Goal: Task Accomplishment & Management: Manage account settings

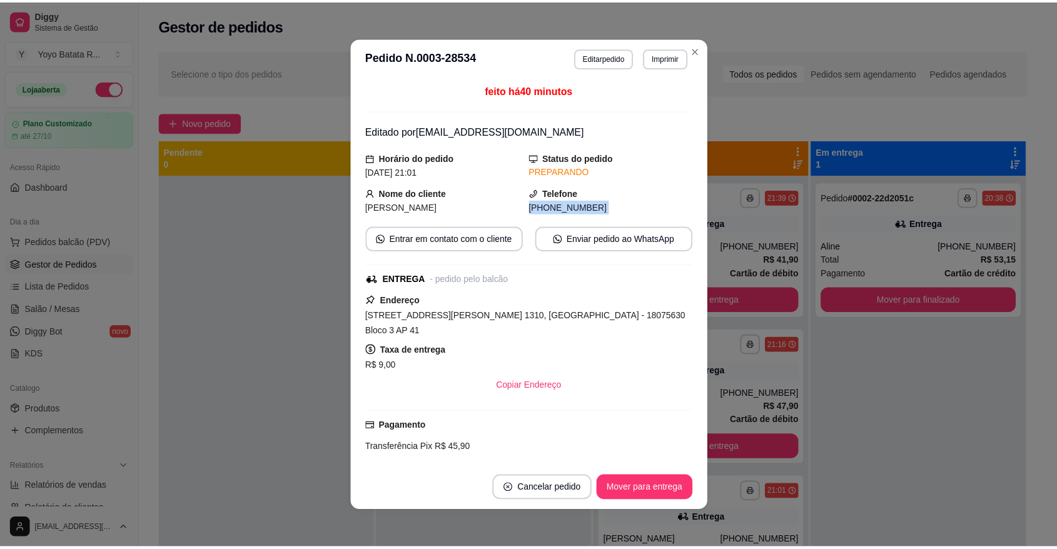
scroll to position [3, 0]
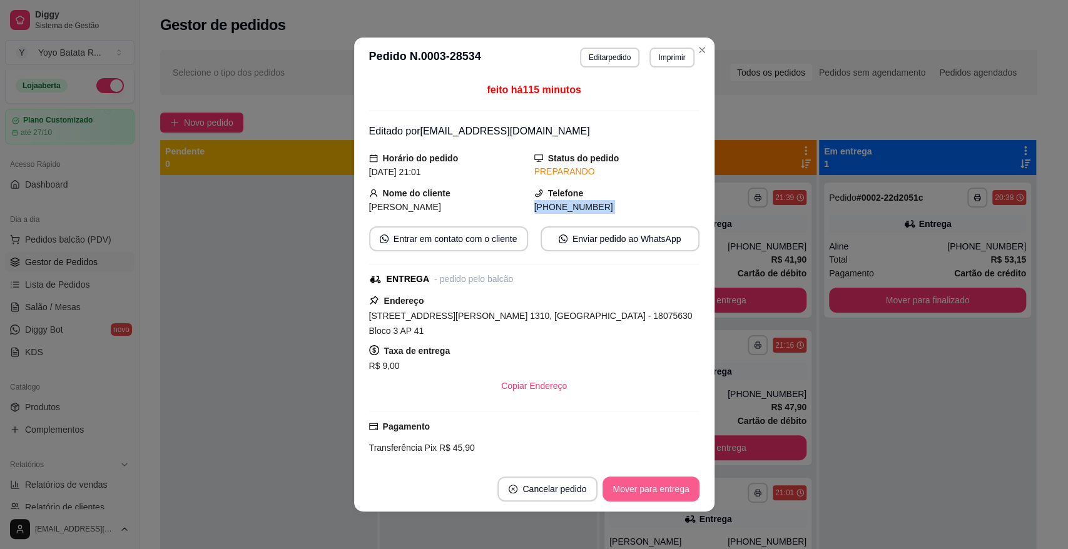
click at [645, 490] on button "Mover para entrega" at bounding box center [650, 489] width 96 height 25
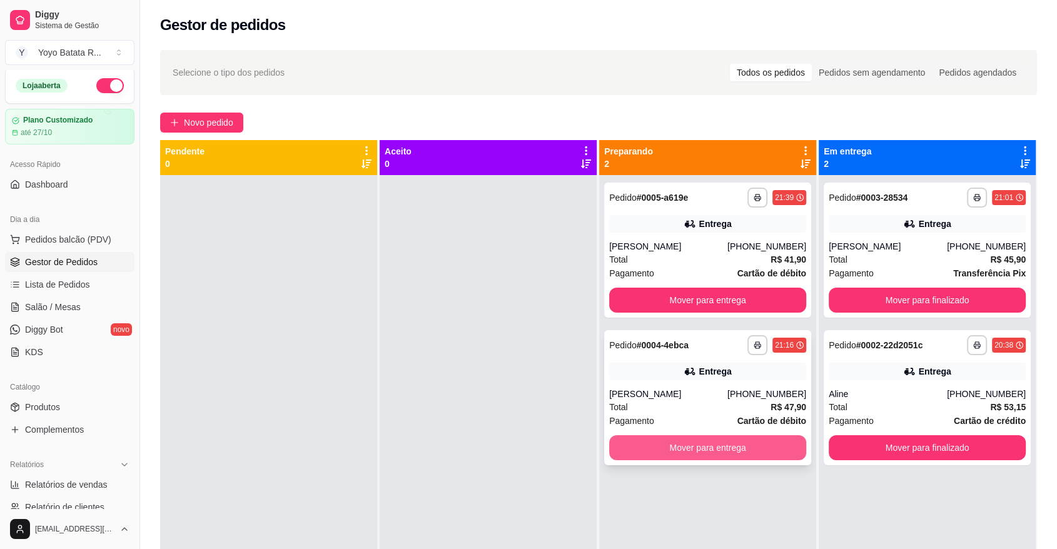
click at [710, 444] on button "Mover para entrega" at bounding box center [707, 447] width 197 height 25
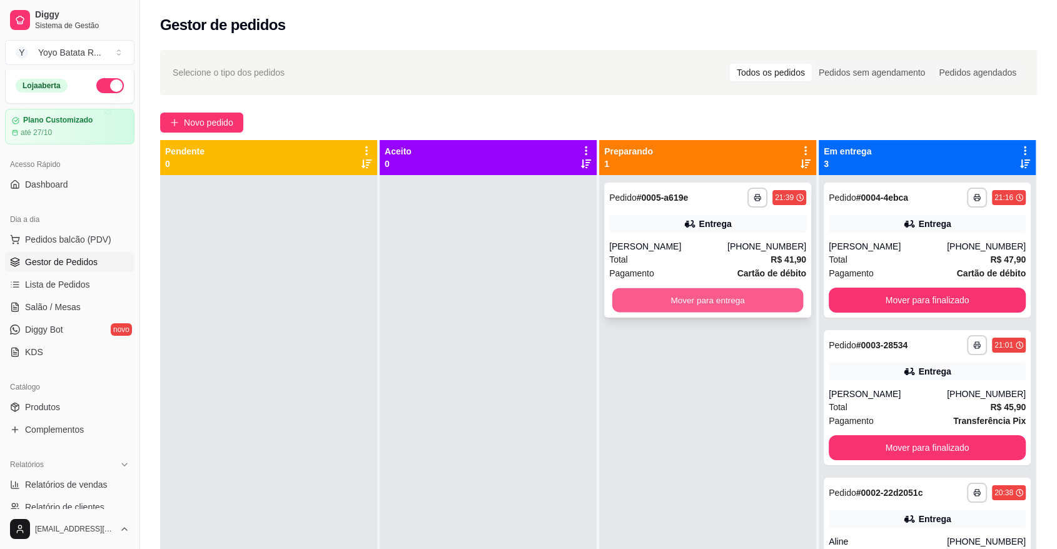
click at [696, 300] on button "Mover para entrega" at bounding box center [707, 300] width 191 height 24
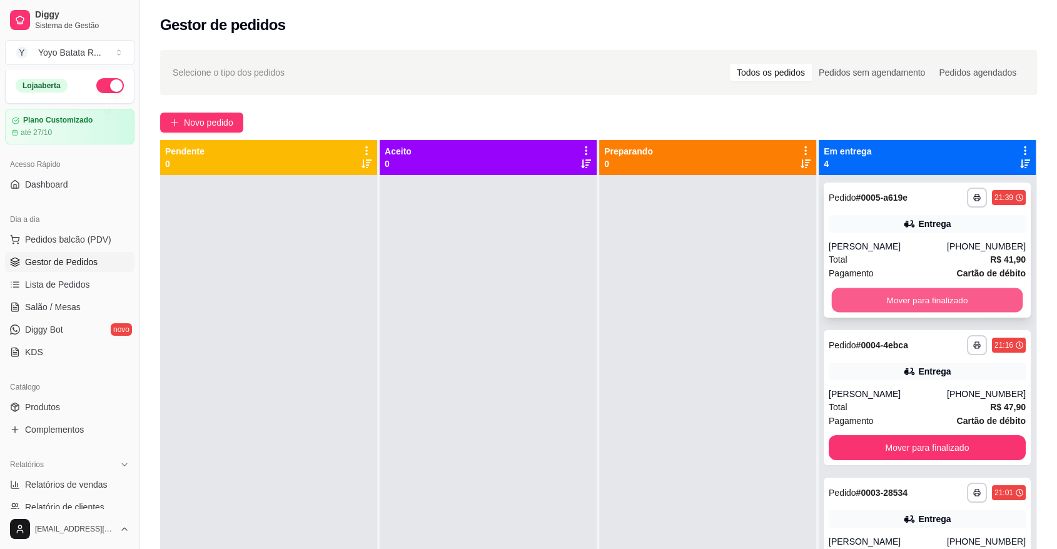
click at [896, 295] on button "Mover para finalizado" at bounding box center [927, 300] width 191 height 24
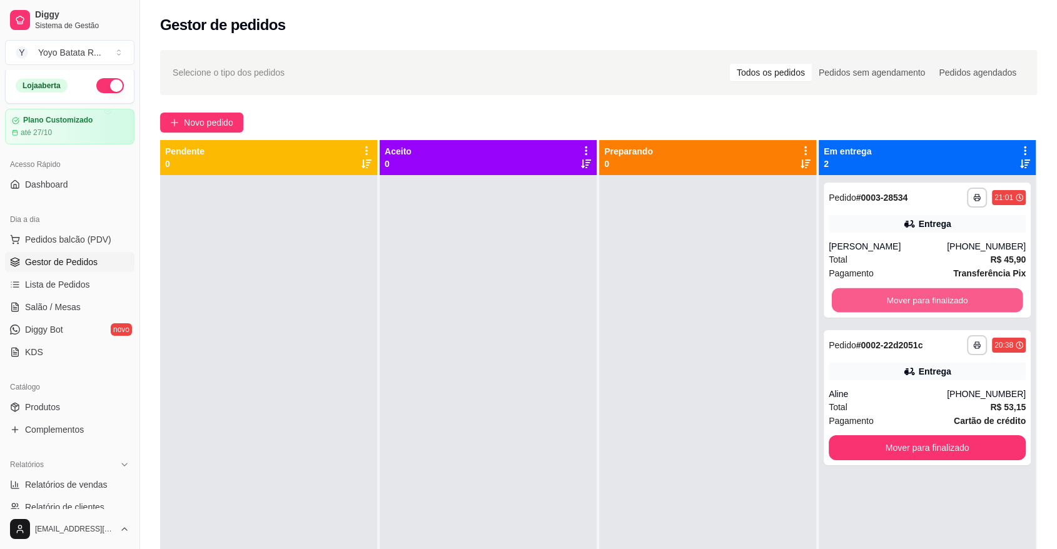
click at [896, 295] on button "Mover para finalizado" at bounding box center [927, 300] width 191 height 24
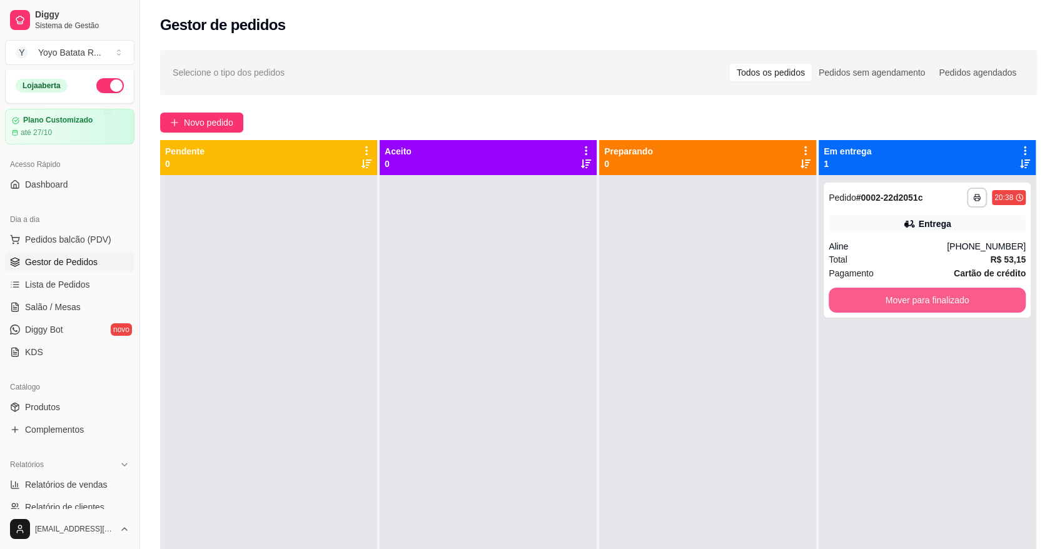
click at [896, 295] on button "Mover para finalizado" at bounding box center [927, 300] width 197 height 25
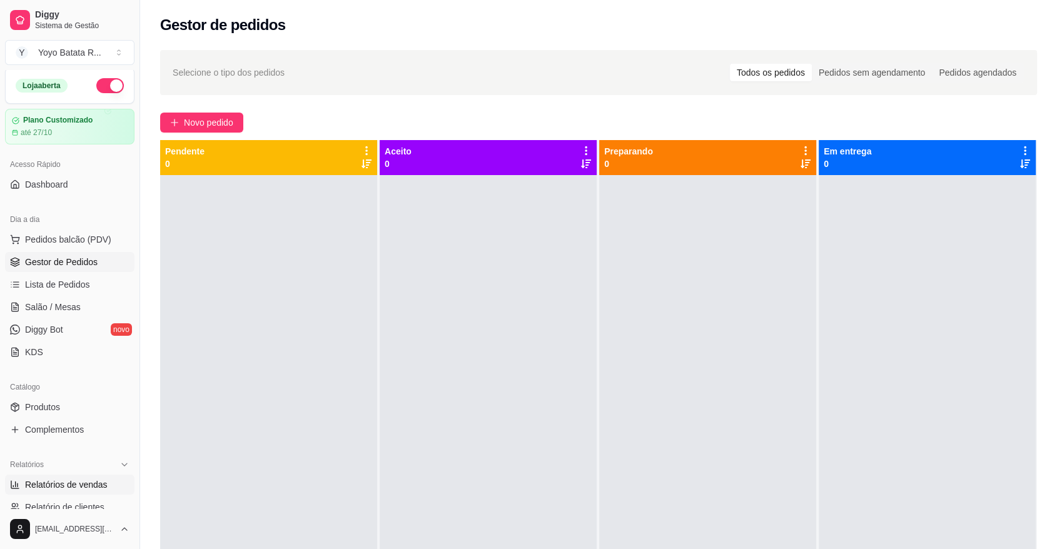
click at [84, 485] on span "Relatórios de vendas" at bounding box center [66, 484] width 83 height 13
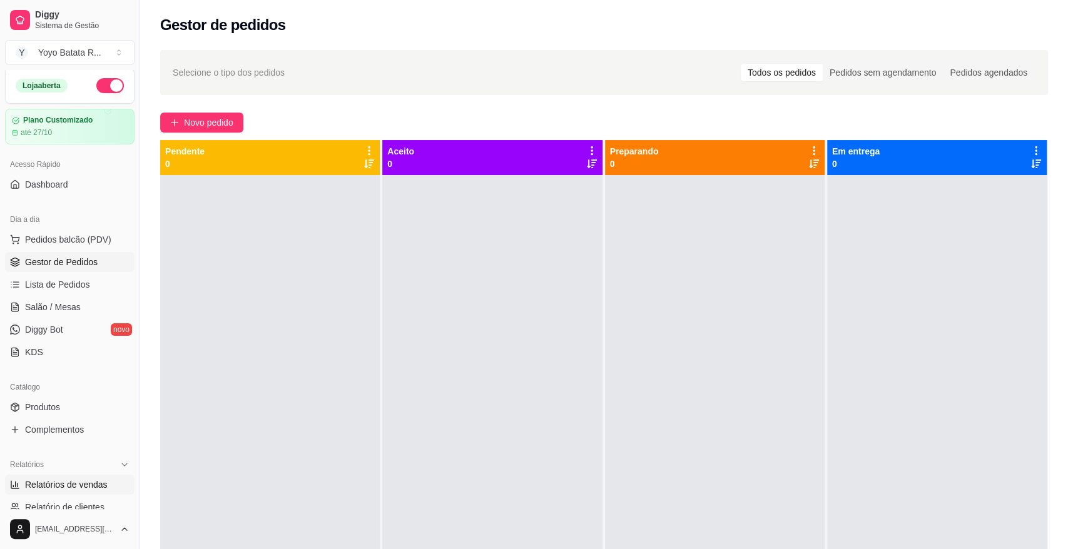
select select "ALL"
select select "0"
